Goal: Information Seeking & Learning: Learn about a topic

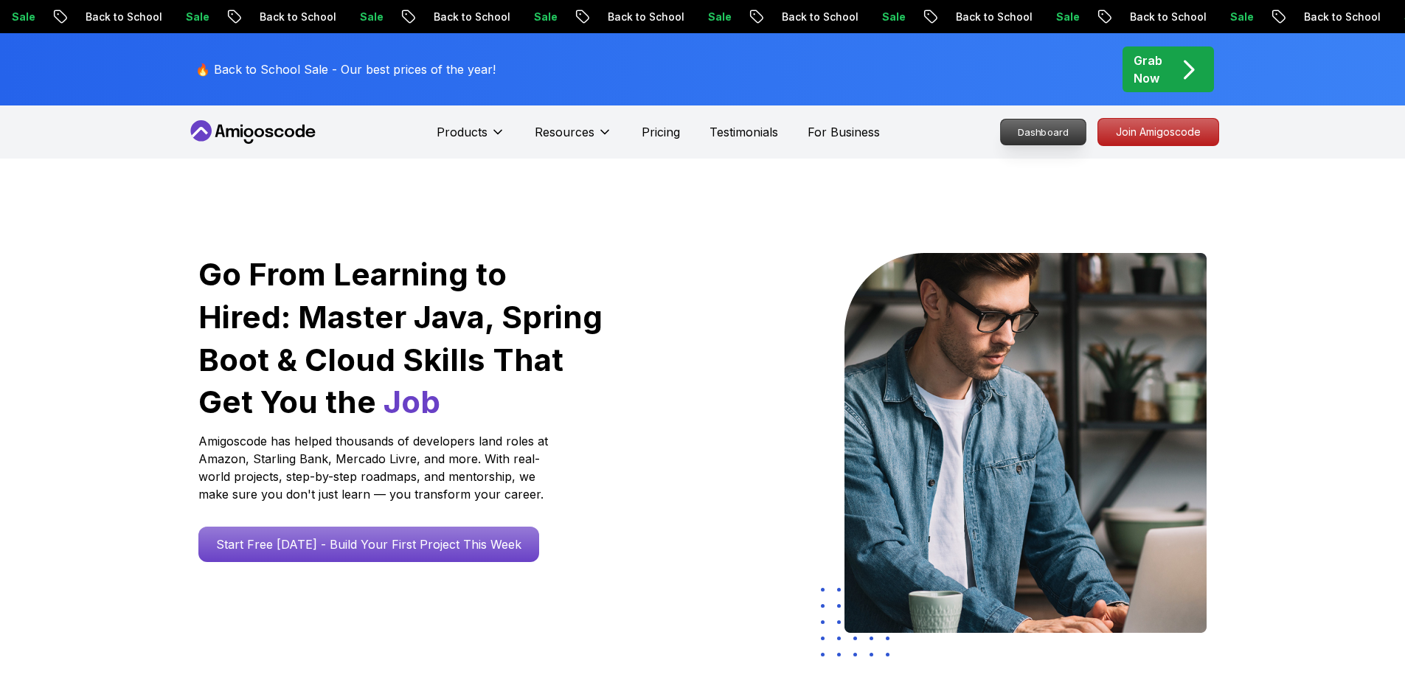
click at [1019, 139] on p "Dashboard" at bounding box center [1043, 131] width 85 height 25
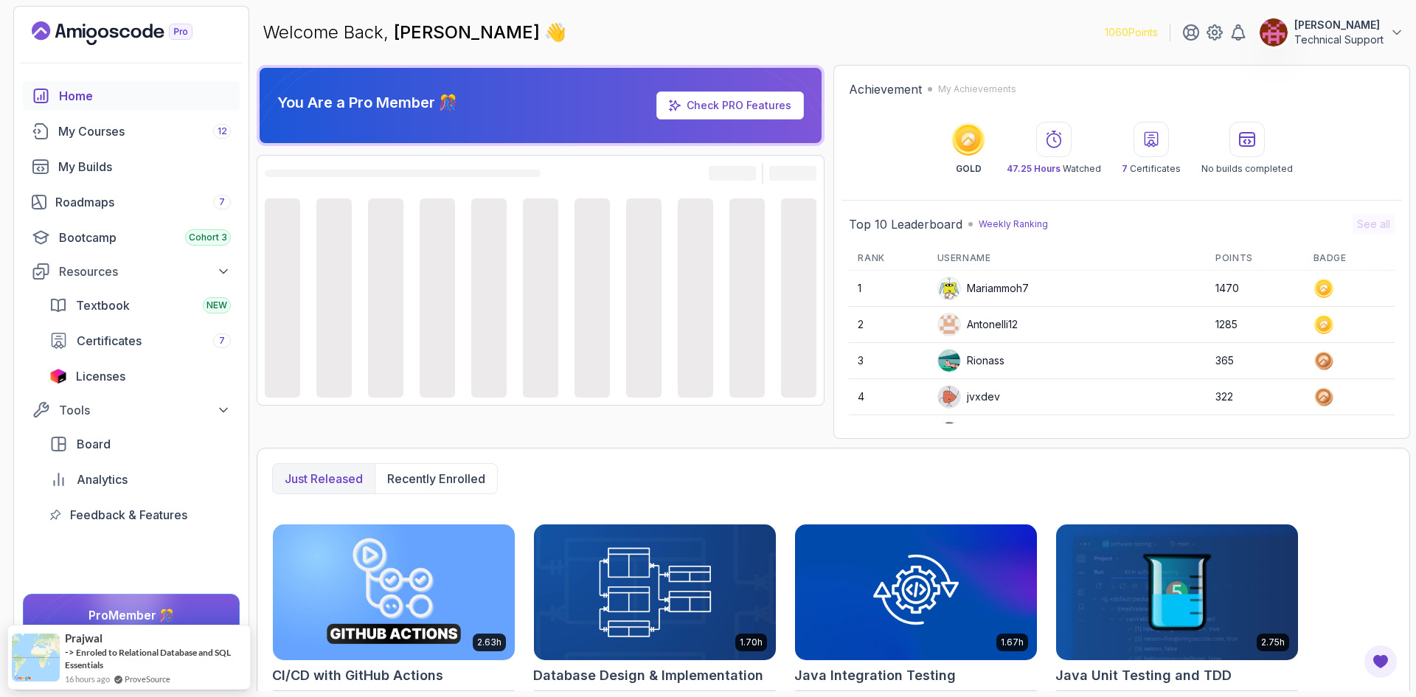
click at [822, 429] on div "You Are a Pro Member 🎊 Check PRO Features" at bounding box center [541, 252] width 568 height 374
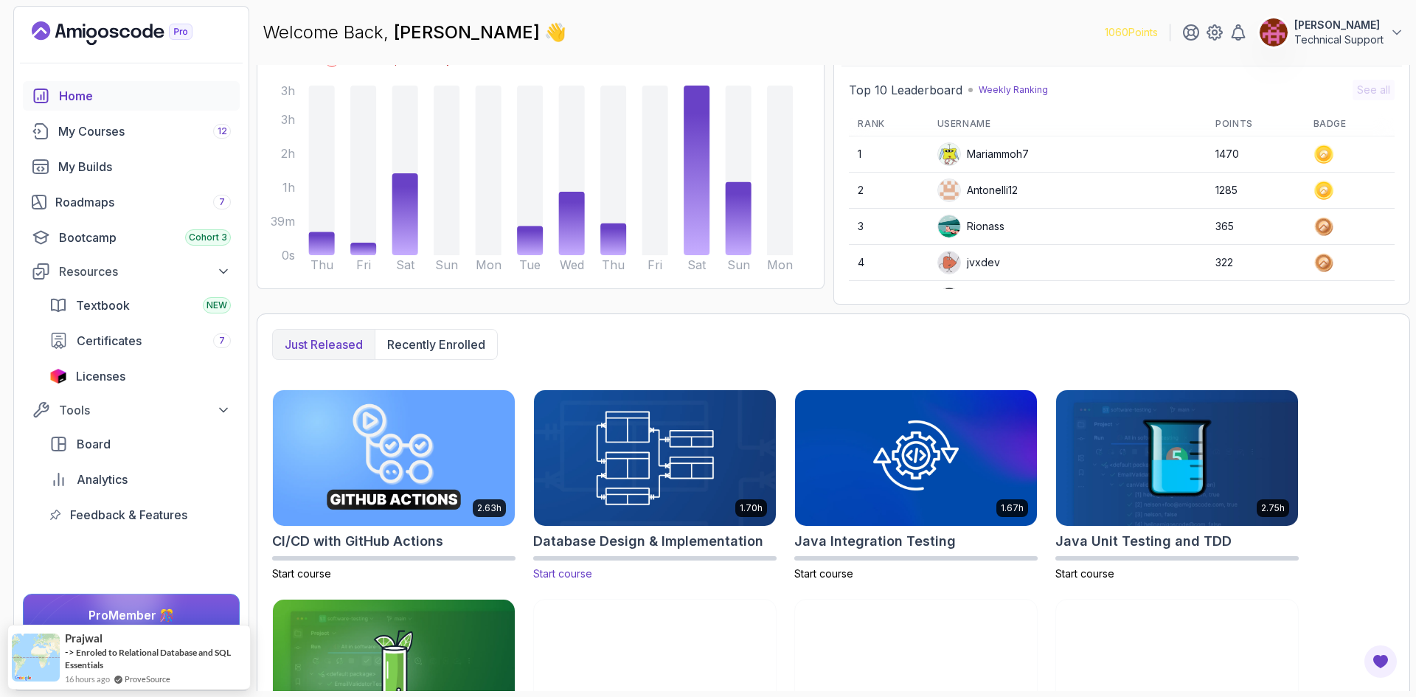
scroll to position [101, 0]
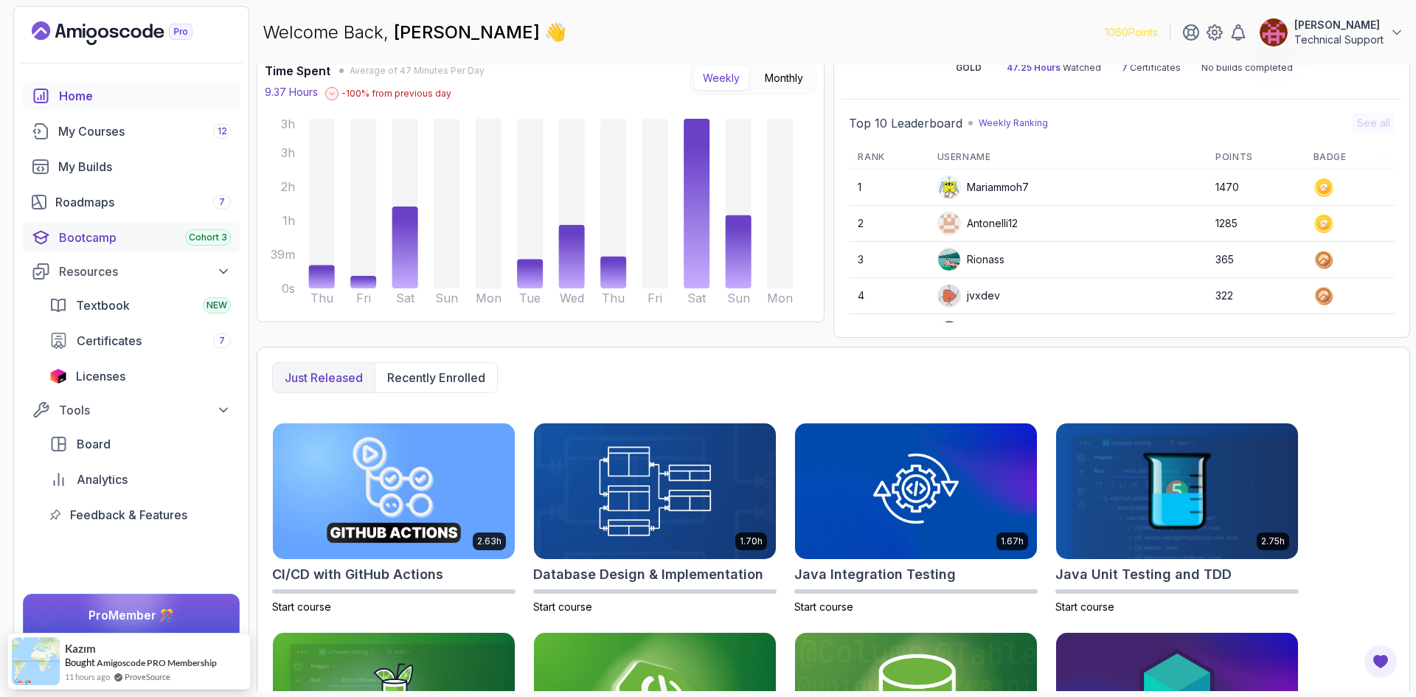
click at [154, 246] on div "Bootcamp Cohort 3" at bounding box center [145, 238] width 172 height 18
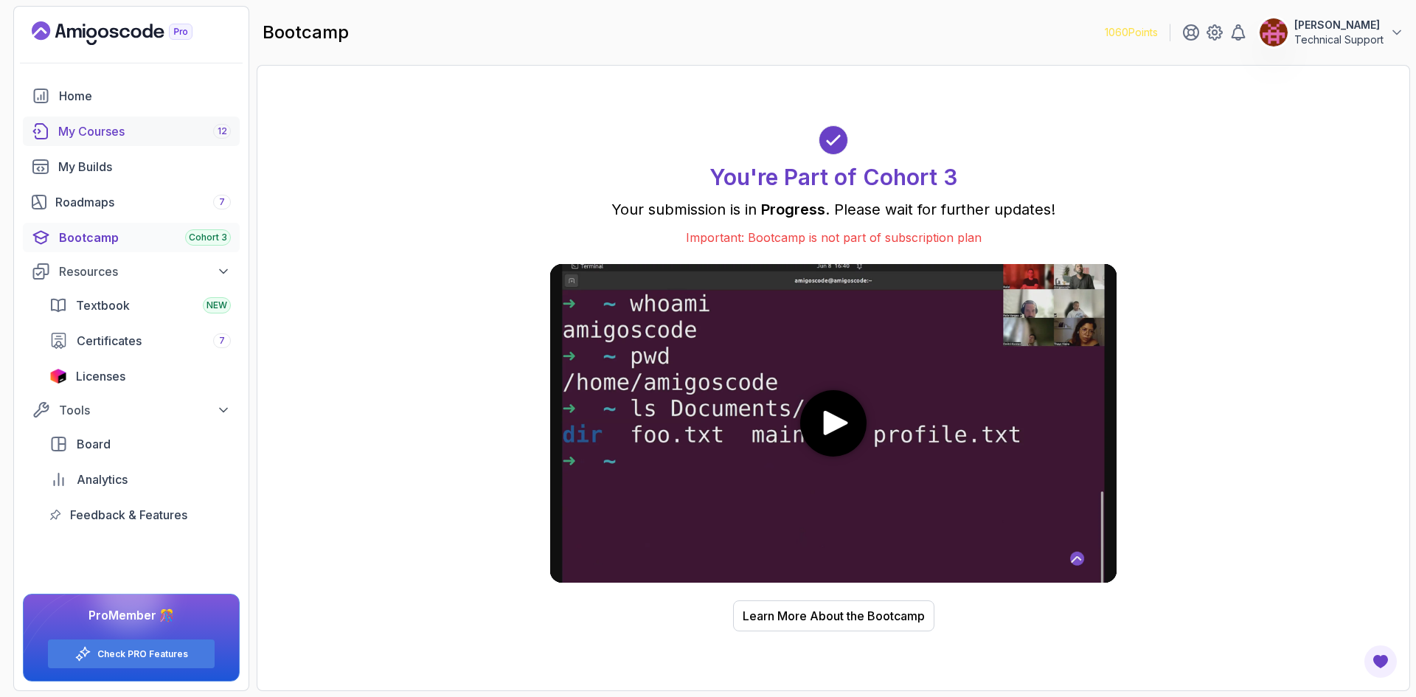
click at [111, 139] on div "My Courses 12" at bounding box center [144, 131] width 173 height 18
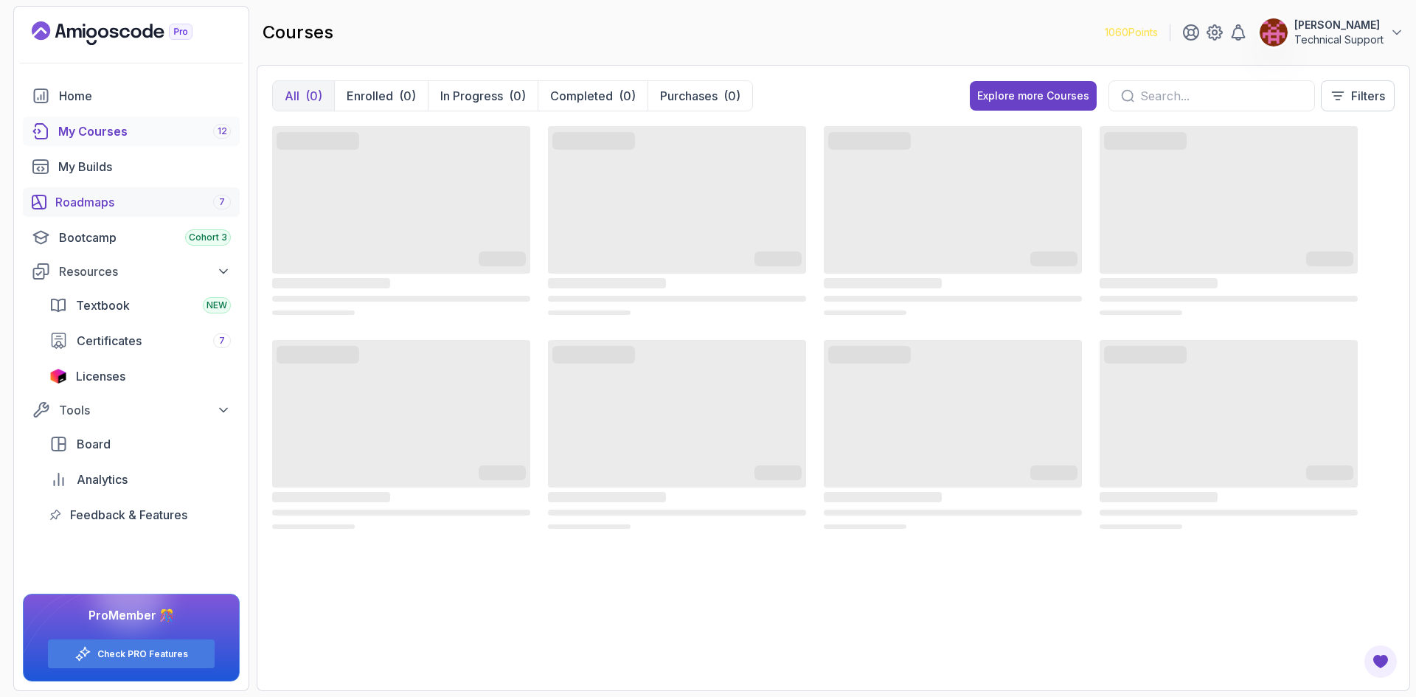
click at [151, 200] on div "Roadmaps 7" at bounding box center [143, 202] width 176 height 18
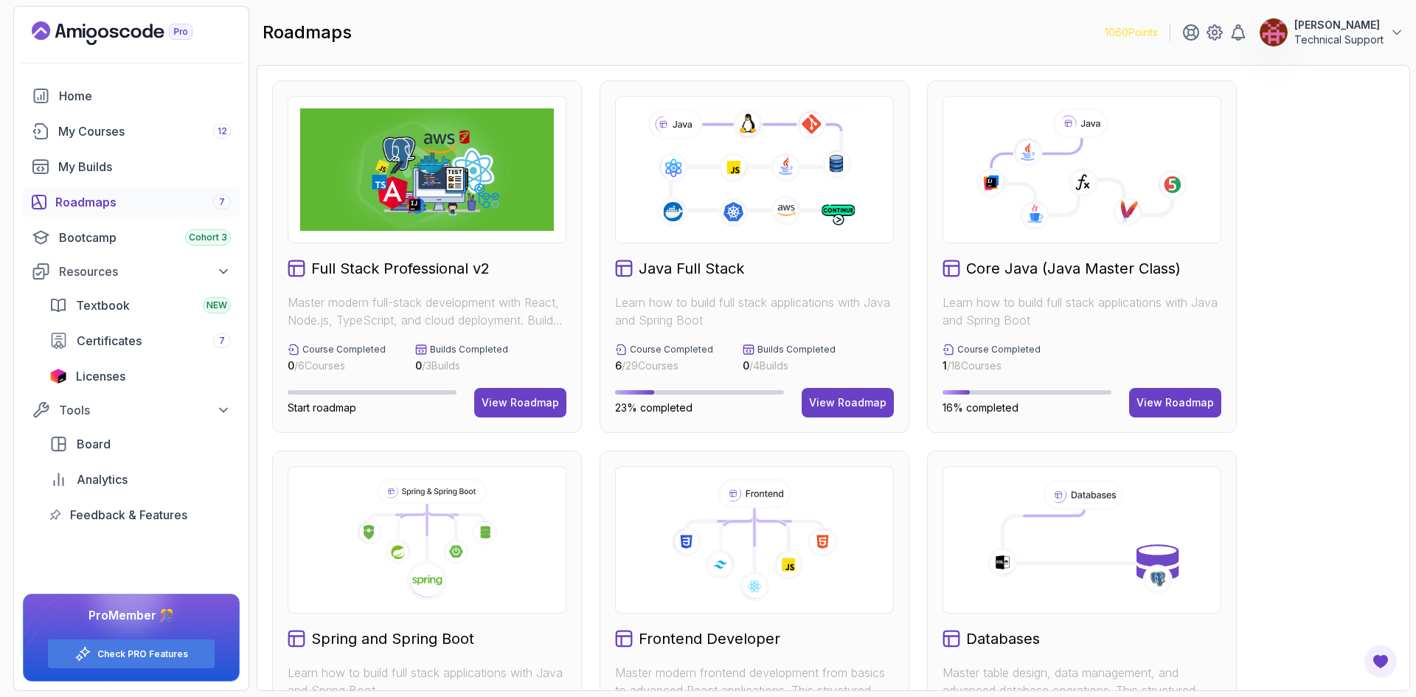
click at [1270, 344] on div "Full Stack Professional v2 Master modern full-stack development with React, Nod…" at bounding box center [833, 626] width 1123 height 1093
click at [1261, 313] on div "Full Stack Professional v2 Master modern full-stack development with React, Nod…" at bounding box center [833, 626] width 1123 height 1093
click at [1305, 364] on div "Full Stack Professional v2 Master modern full-stack development with React, Nod…" at bounding box center [833, 626] width 1123 height 1093
click at [1303, 359] on div "Full Stack Professional v2 Master modern full-stack development with React, Nod…" at bounding box center [833, 626] width 1123 height 1093
click at [1301, 358] on div "Full Stack Professional v2 Master modern full-stack development with React, Nod…" at bounding box center [833, 626] width 1123 height 1093
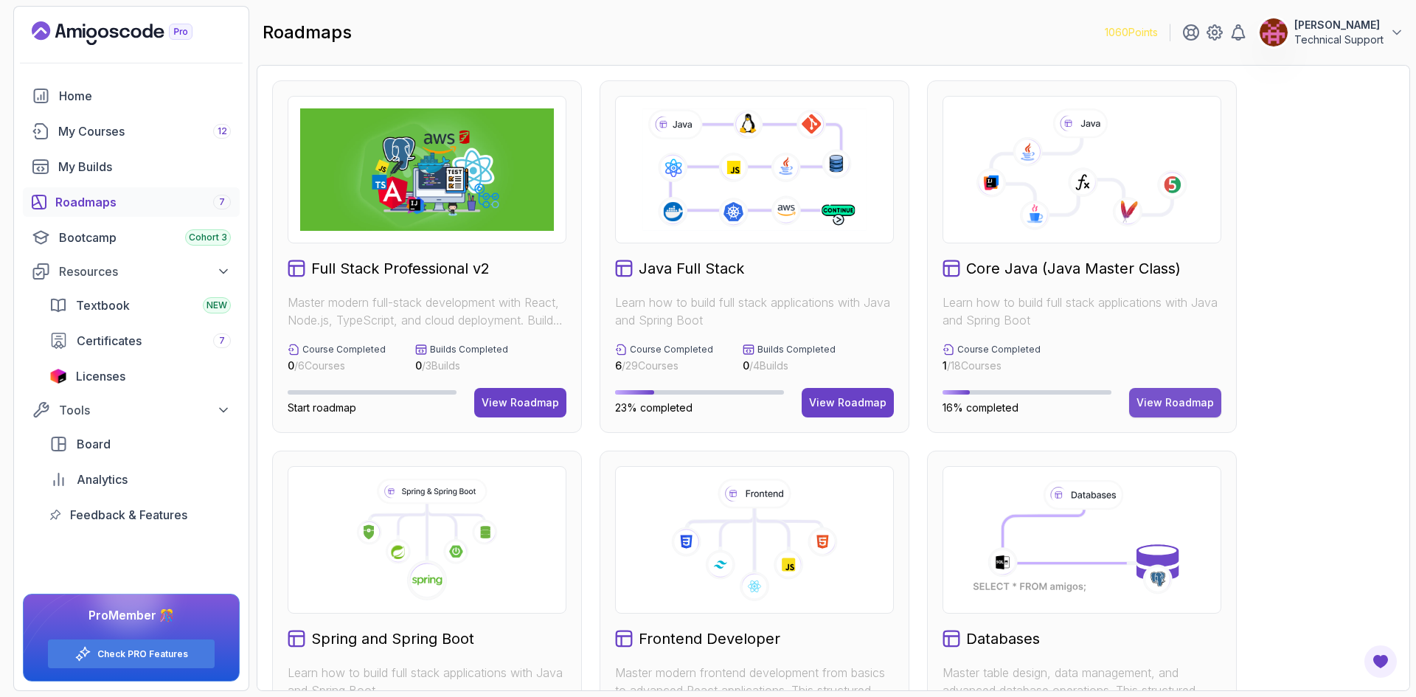
click at [1158, 398] on div "View Roadmap" at bounding box center [1175, 402] width 77 height 15
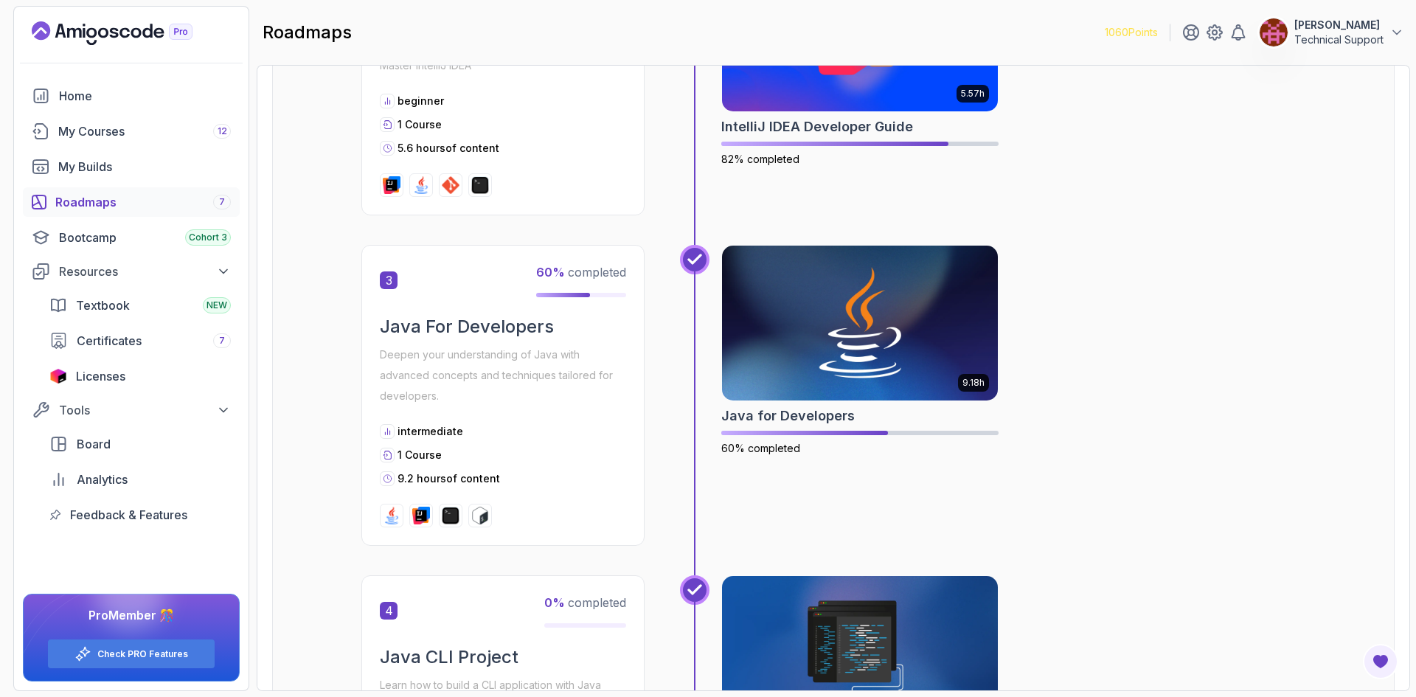
scroll to position [738, 0]
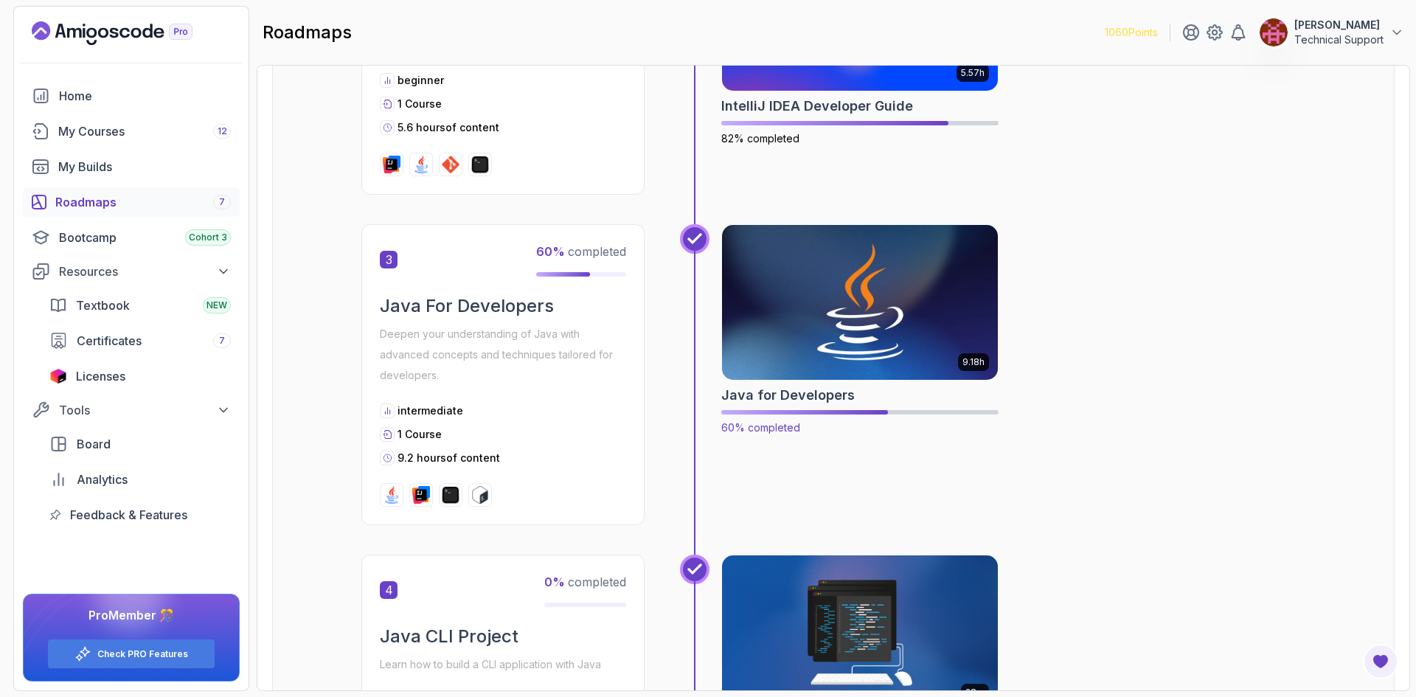
click at [850, 336] on img at bounding box center [860, 302] width 290 height 162
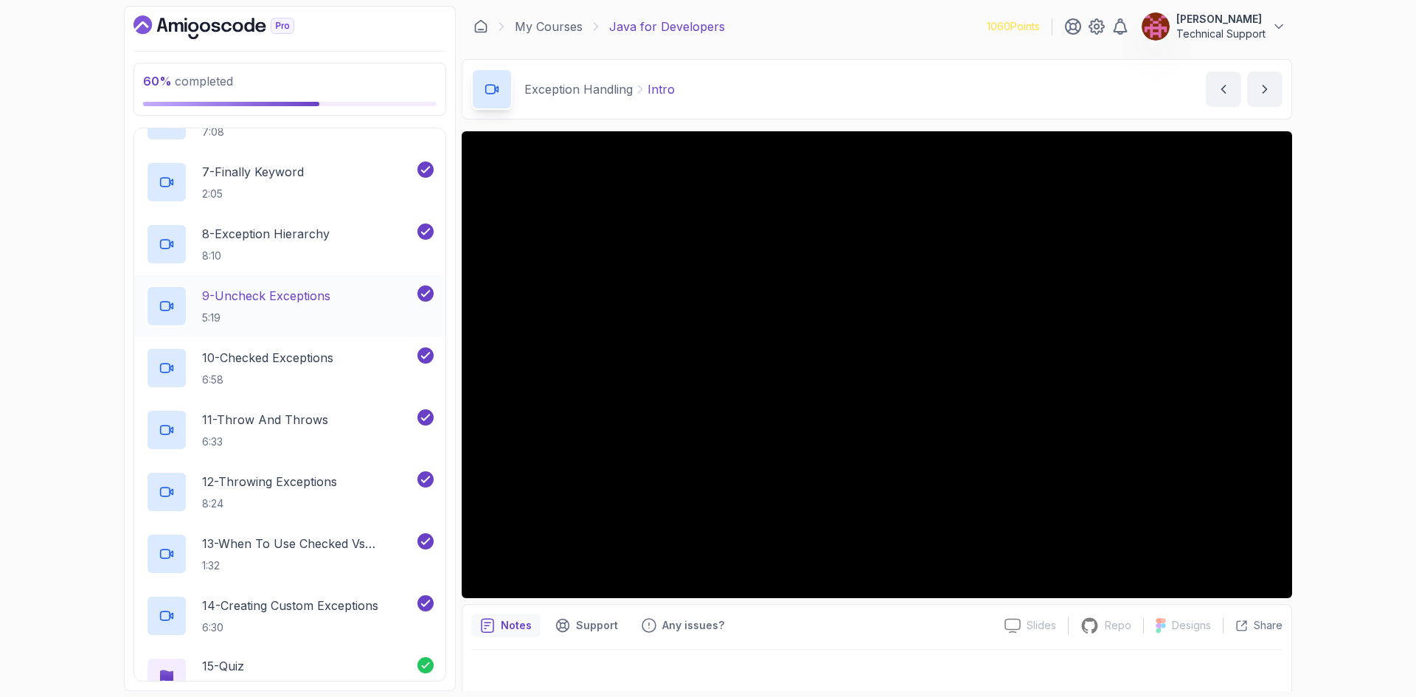
scroll to position [959, 0]
